Goal: Book appointment/travel/reservation

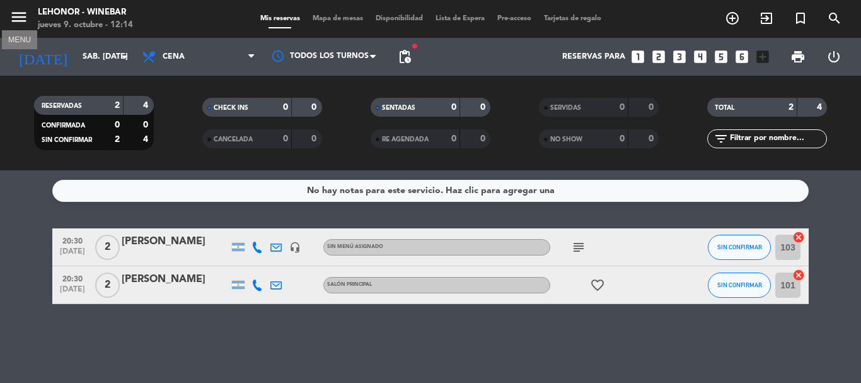
click at [16, 15] on icon "menu" at bounding box center [18, 17] width 19 height 19
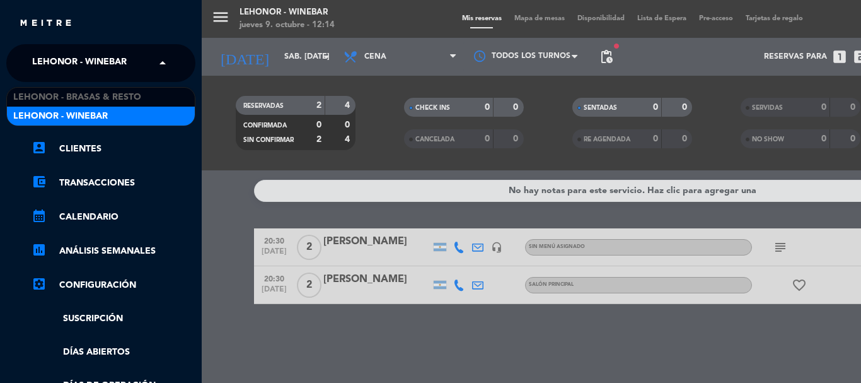
click at [83, 67] on span "Lehonor - Winebar" at bounding box center [79, 63] width 95 height 26
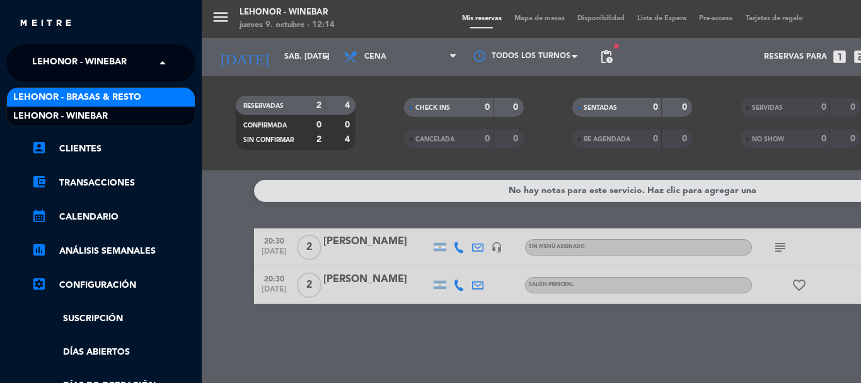
click at [95, 92] on span "Lehonor - Brasas & Resto" at bounding box center [77, 97] width 128 height 15
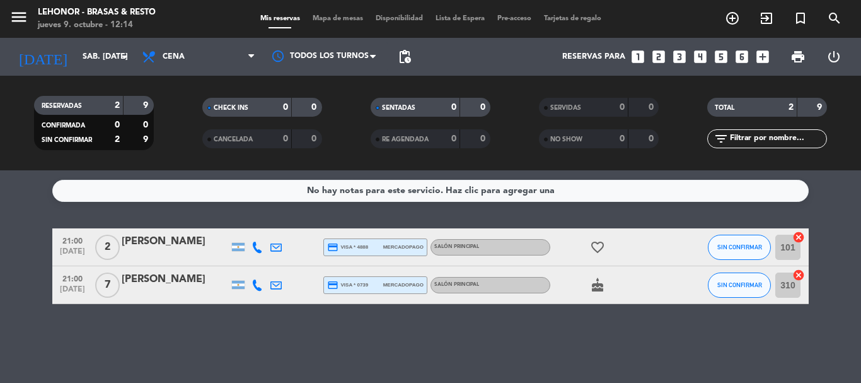
click at [326, 16] on span "Mapa de mesas" at bounding box center [337, 18] width 63 height 7
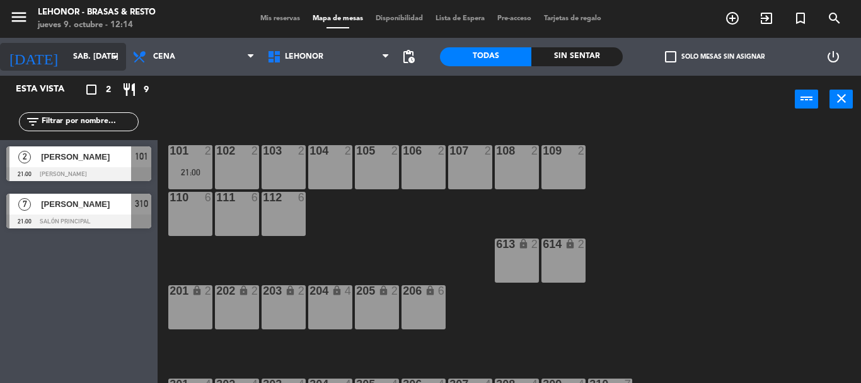
click at [73, 60] on input "sáb. [DATE]" at bounding box center [120, 56] width 107 height 21
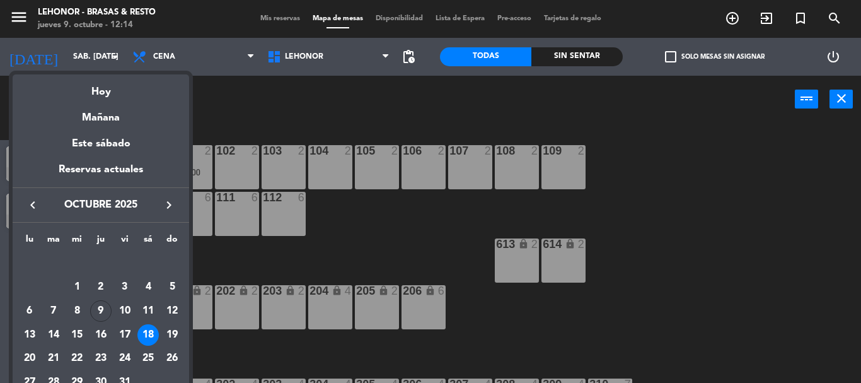
click at [167, 202] on icon "keyboard_arrow_right" at bounding box center [168, 204] width 15 height 15
click at [148, 276] on div "8" at bounding box center [147, 286] width 21 height 21
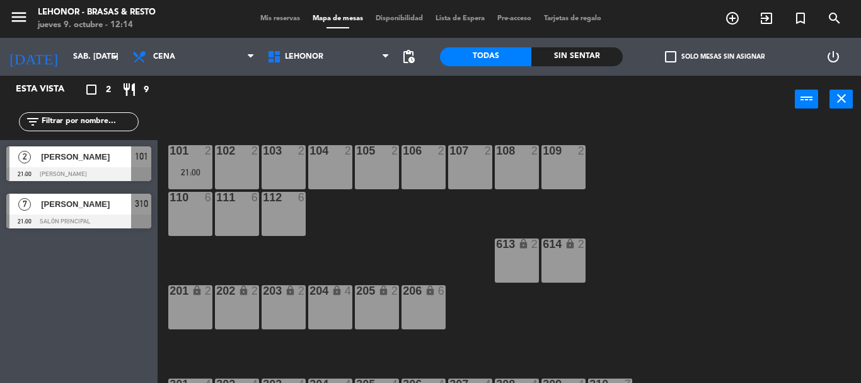
type input "sáb. [DATE]"
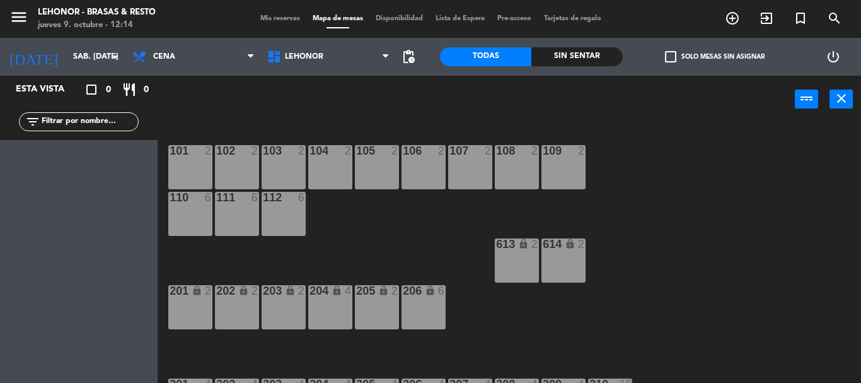
click at [411, 241] on div "101 2 102 2 103 2 104 2 105 2 106 2 107 2 108 2 109 2 110 6 111 6 112 6 613 loc…" at bounding box center [513, 253] width 695 height 260
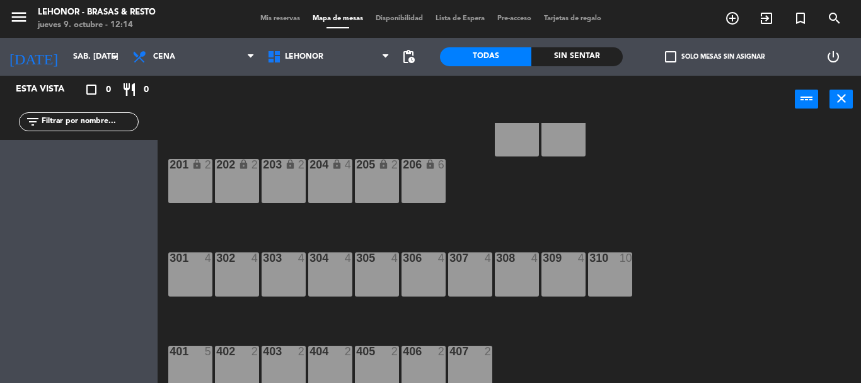
scroll to position [134, 0]
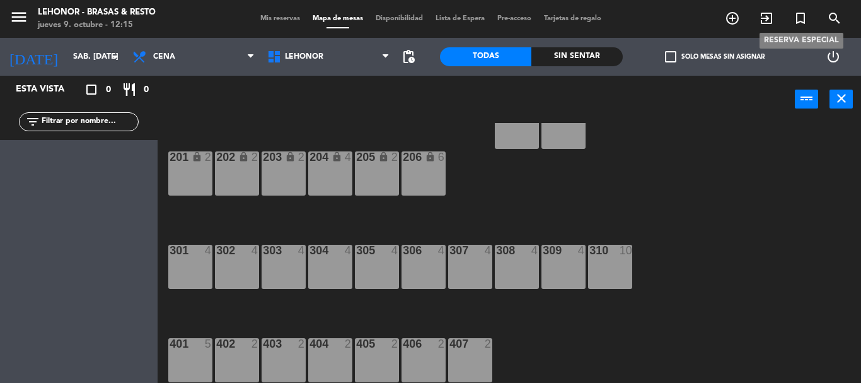
click at [802, 12] on icon "turned_in_not" at bounding box center [800, 18] width 15 height 15
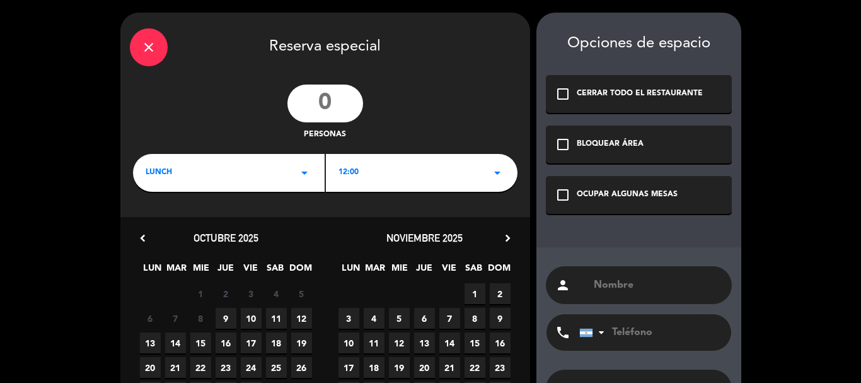
click at [319, 106] on input "number" at bounding box center [326, 103] width 76 height 38
type input "40"
click at [622, 288] on input "text" at bounding box center [658, 285] width 130 height 18
type input "[PERSON_NAME]"
click at [484, 177] on div "12:00 arrow_drop_down" at bounding box center [422, 173] width 192 height 38
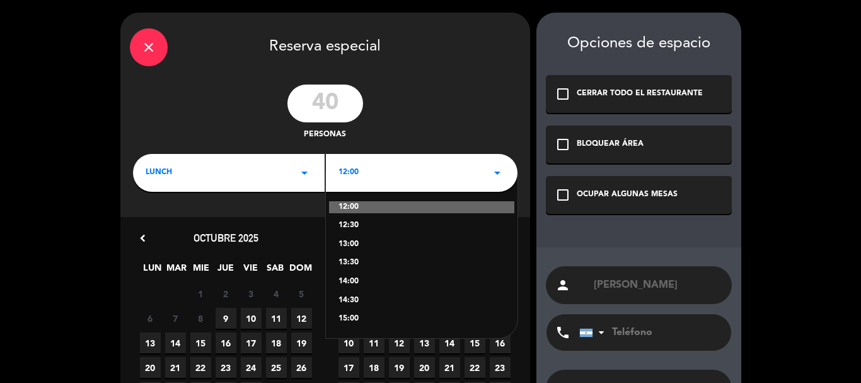
click at [343, 243] on div "13:00" at bounding box center [422, 244] width 166 height 13
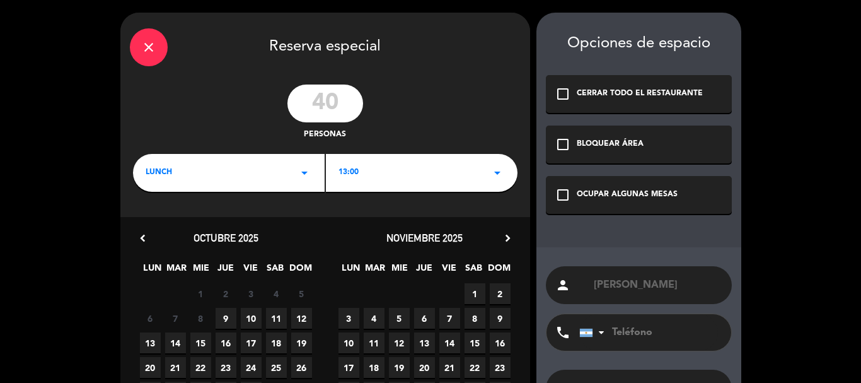
click at [475, 322] on span "8" at bounding box center [475, 318] width 21 height 21
click at [617, 144] on div "BLOQUEAR ÁREA" at bounding box center [610, 144] width 67 height 13
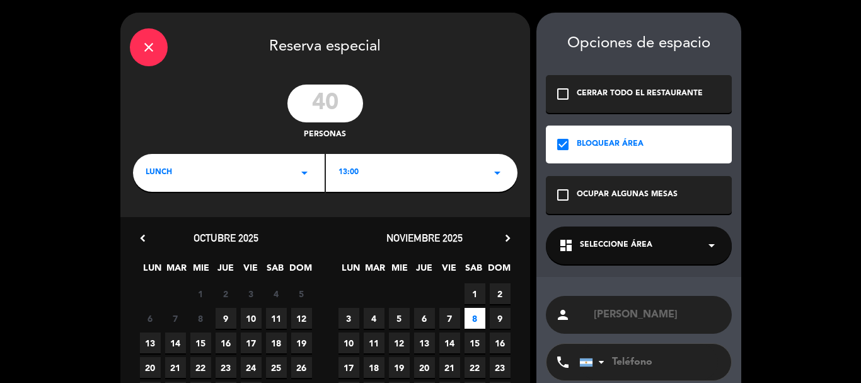
click at [711, 243] on icon "arrow_drop_down" at bounding box center [711, 245] width 15 height 15
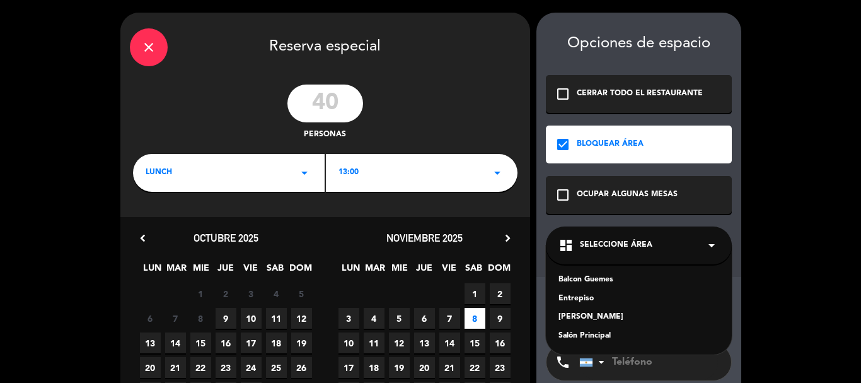
click at [590, 339] on div "Salón Principal" at bounding box center [639, 336] width 161 height 13
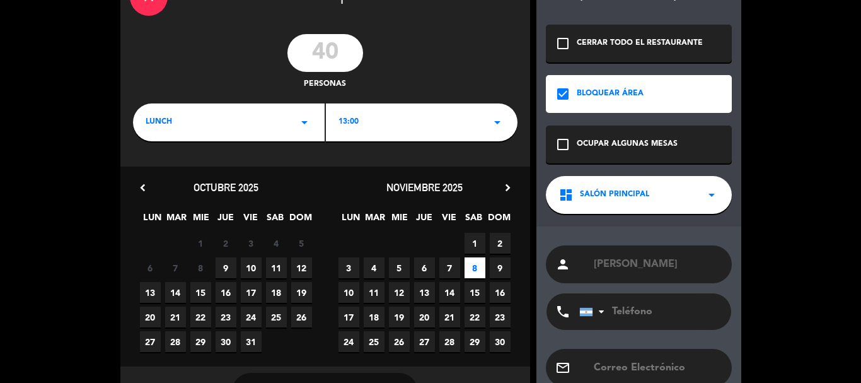
scroll to position [127, 0]
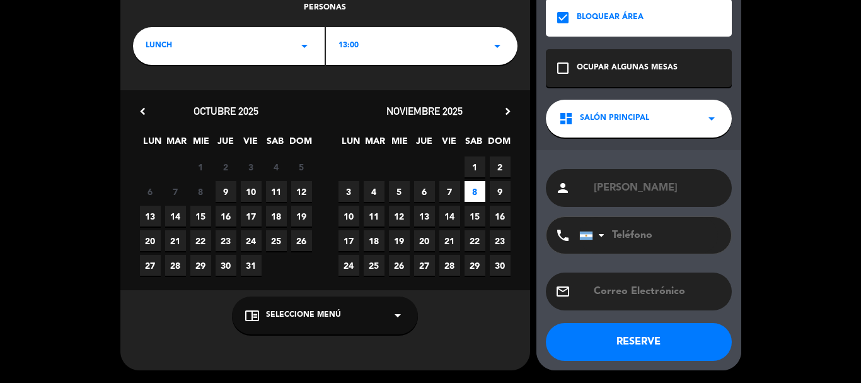
click at [381, 323] on div "chrome_reader_mode Seleccione Menú arrow_drop_down" at bounding box center [325, 315] width 186 height 38
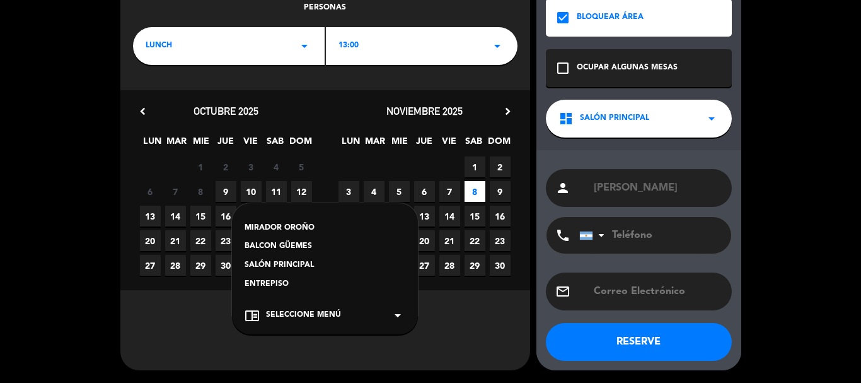
click at [278, 264] on div "SALÓN PRINCIPAL" at bounding box center [325, 265] width 161 height 13
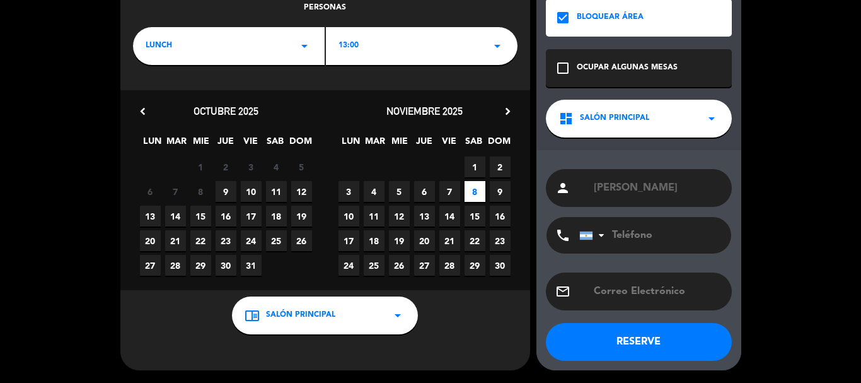
click at [675, 347] on button "RESERVE" at bounding box center [639, 342] width 186 height 38
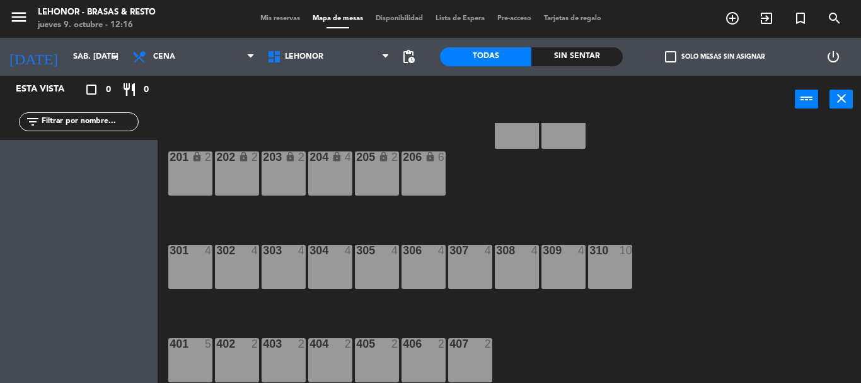
click at [194, 255] on div at bounding box center [190, 250] width 21 height 11
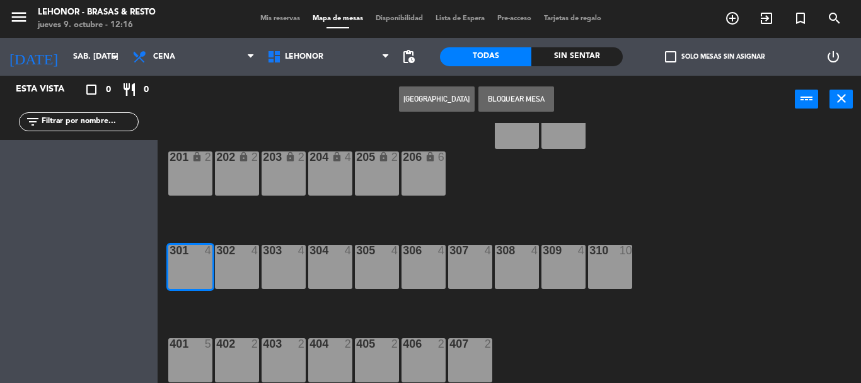
click at [240, 256] on div at bounding box center [236, 250] width 21 height 11
click at [284, 264] on div "303 4" at bounding box center [284, 267] width 44 height 44
click at [351, 262] on div "304 4" at bounding box center [330, 267] width 44 height 44
click at [380, 260] on div "305 4" at bounding box center [377, 267] width 44 height 44
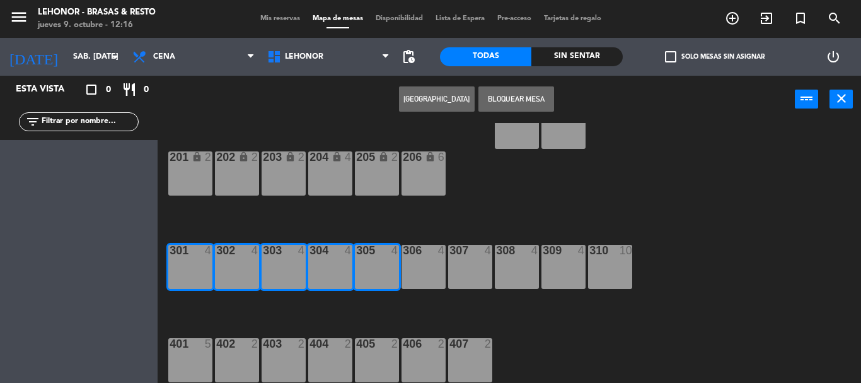
click at [428, 262] on div "306 4" at bounding box center [424, 267] width 44 height 44
click at [465, 264] on div "307 4" at bounding box center [470, 267] width 44 height 44
click at [523, 264] on div "308 4" at bounding box center [517, 267] width 44 height 44
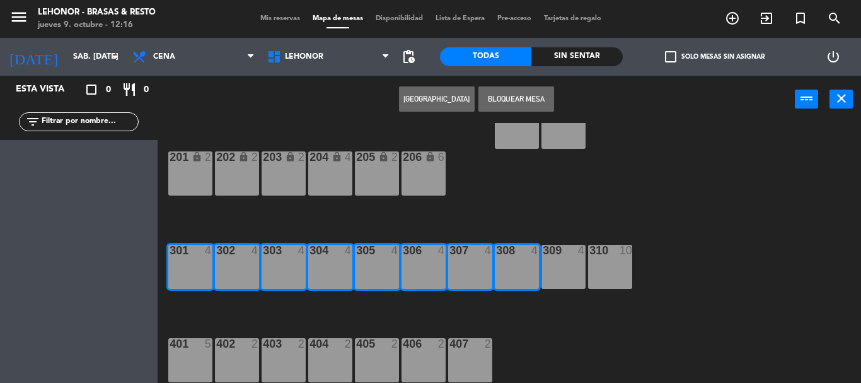
click at [539, 266] on div "308 4" at bounding box center [517, 267] width 44 height 44
click at [583, 260] on div "309 4" at bounding box center [564, 267] width 44 height 44
click at [628, 248] on div "10" at bounding box center [626, 250] width 13 height 11
